Goal: Information Seeking & Learning: Check status

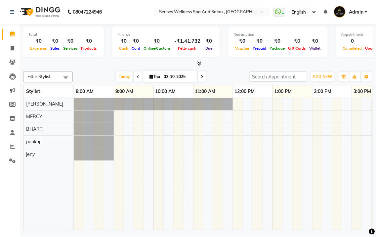
click at [105, 37] on div "Total ₹0 Expenses ₹0 Sales ₹0 Services ₹0 Products Finance ₹0 Cash ₹0 Card ₹0 O…" at bounding box center [197, 42] width 349 height 32
click at [13, 146] on icon at bounding box center [12, 146] width 5 height 5
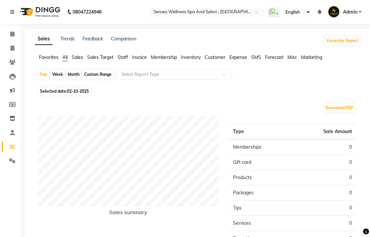
click at [75, 57] on span "Sales" at bounding box center [78, 57] width 12 height 6
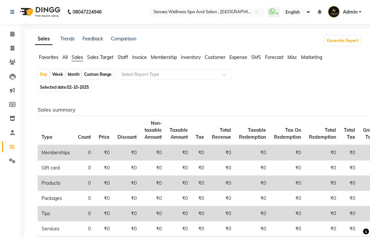
click at [73, 74] on div "Month" at bounding box center [73, 74] width 15 height 9
select select "10"
select select "2025"
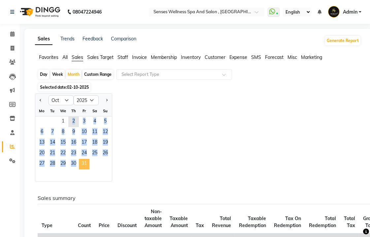
drag, startPoint x: 60, startPoint y: 120, endPoint x: 81, endPoint y: 167, distance: 51.6
click at [81, 167] on ngb-datepicker-month "Mo Tu We Th Fr Sa Su 1 2 3 4 5 6 7 8 9 10 11 12 13 14 15 16 17 18 19 20 21 22 2…" at bounding box center [73, 143] width 77 height 76
click at [69, 102] on select "Jan Feb Mar Apr May Jun [DATE] Aug Sep Oct Nov Dec" at bounding box center [61, 100] width 25 height 10
select select "9"
click at [49, 95] on select "Jan Feb Mar Apr May Jun [DATE] Aug Sep Oct Nov Dec" at bounding box center [61, 100] width 25 height 10
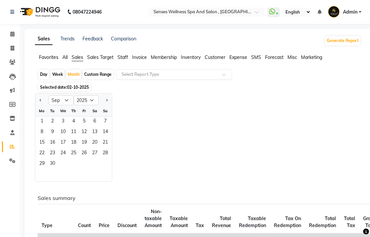
click at [143, 77] on input "text" at bounding box center [167, 74] width 95 height 7
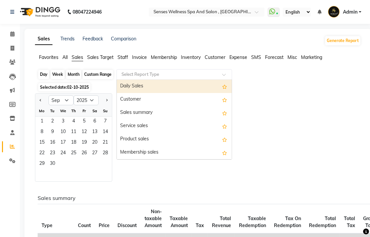
click at [73, 74] on div "Month" at bounding box center [73, 74] width 15 height 9
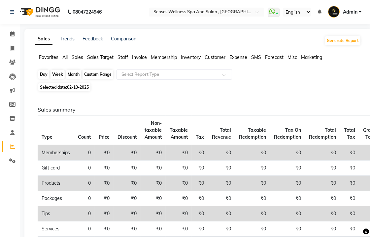
click at [73, 74] on div "Month" at bounding box center [73, 74] width 15 height 9
select select "10"
select select "2025"
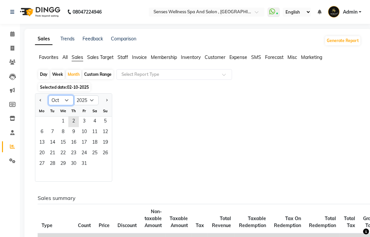
click at [65, 99] on select "Jan Feb Mar Apr May Jun [DATE] Aug Sep Oct Nov Dec" at bounding box center [61, 100] width 25 height 10
select select "9"
click at [49, 95] on select "Jan Feb Mar Apr May Jun [DATE] Aug Sep Oct Nov Dec" at bounding box center [61, 100] width 25 height 10
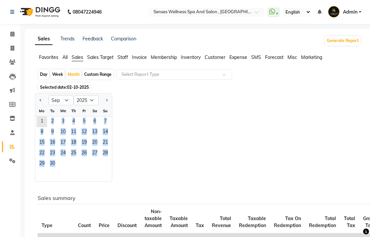
drag, startPoint x: 41, startPoint y: 123, endPoint x: 58, endPoint y: 163, distance: 44.0
click at [58, 163] on ngb-datepicker-month "Mo Tu We Th Fr Sa Su 1 2 3 4 5 6 7 8 9 10 11 12 13 14 15 16 17 18 19 20 21 22 2…" at bounding box center [73, 143] width 77 height 76
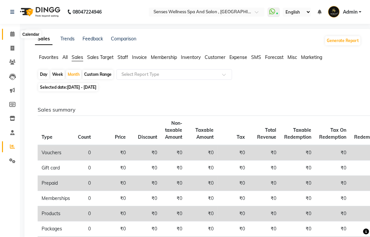
click at [11, 35] on icon at bounding box center [12, 33] width 4 height 5
